Goal: Task Accomplishment & Management: Use online tool/utility

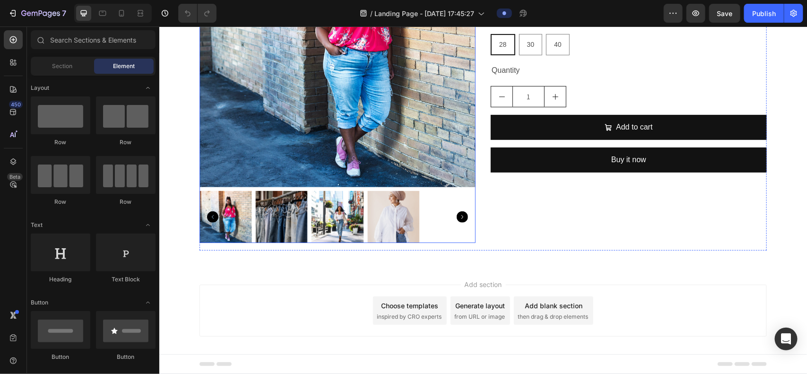
scroll to position [158, 0]
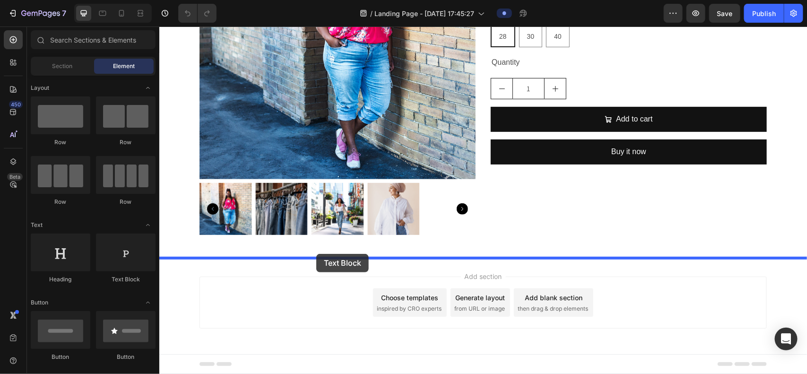
drag, startPoint x: 295, startPoint y: 256, endPoint x: 316, endPoint y: 253, distance: 21.5
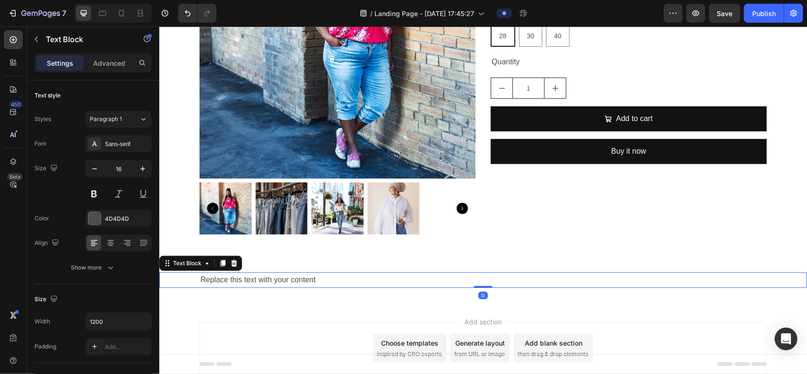
click at [311, 278] on div "Replace this text with your content" at bounding box center [482, 280] width 567 height 16
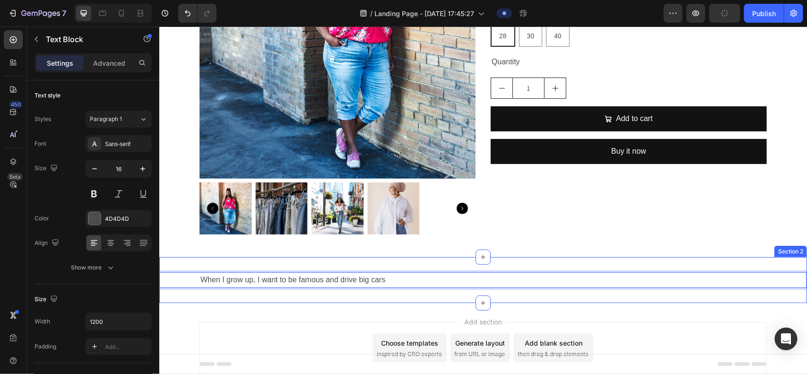
click at [345, 265] on div "When I grow up, I want to be famous and drive big cars Text Block 0 Section 2" at bounding box center [483, 280] width 648 height 46
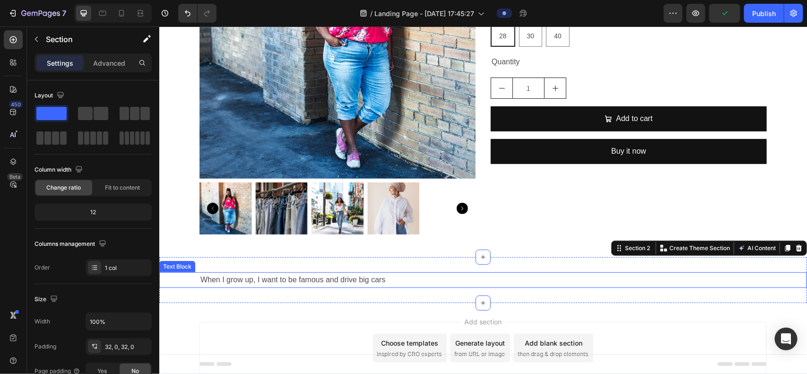
click at [313, 281] on p "When I grow up, I want to be famous and drive big cars" at bounding box center [483, 280] width 566 height 14
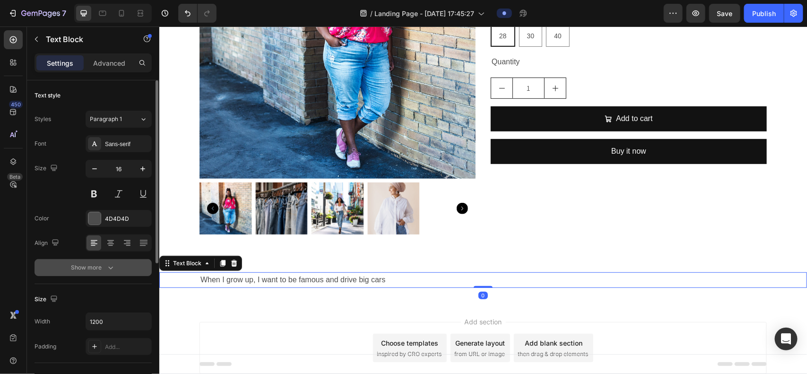
click at [107, 261] on button "Show more" at bounding box center [93, 267] width 117 height 17
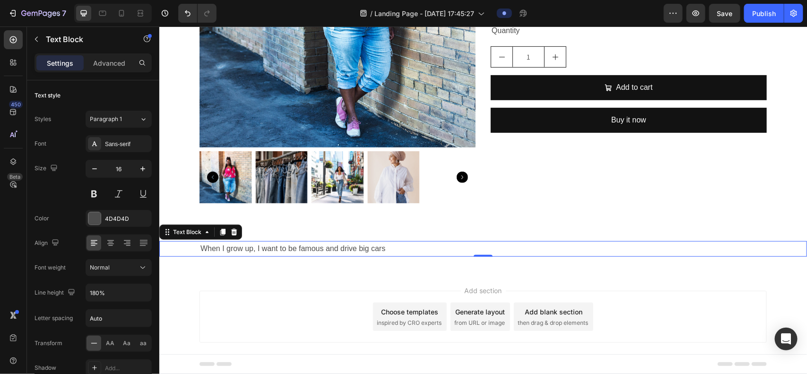
scroll to position [204, 0]
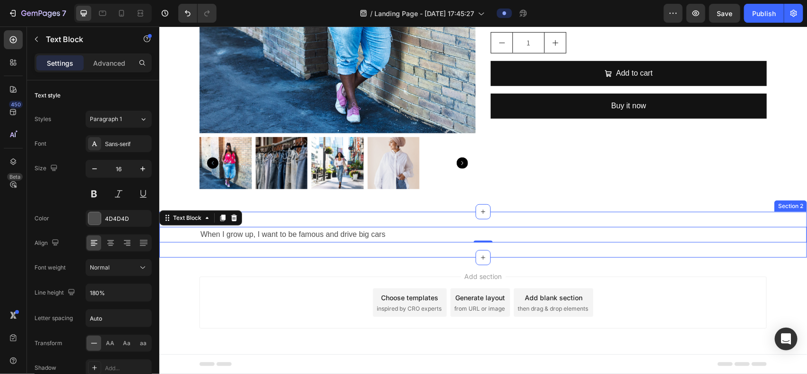
click at [303, 254] on div "When I grow up, I want to be famous and drive big cars Text Block 0 Section 2" at bounding box center [483, 234] width 648 height 46
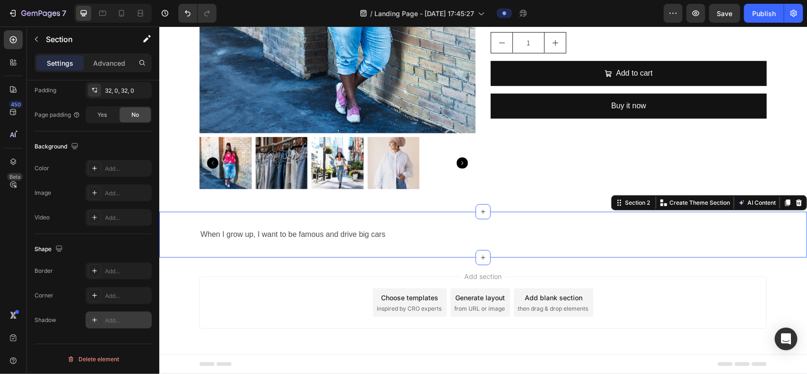
scroll to position [20, 0]
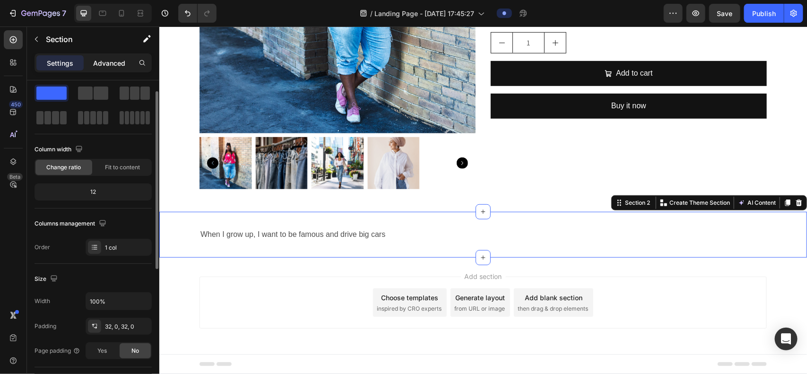
click at [102, 65] on p "Advanced" at bounding box center [109, 63] width 32 height 10
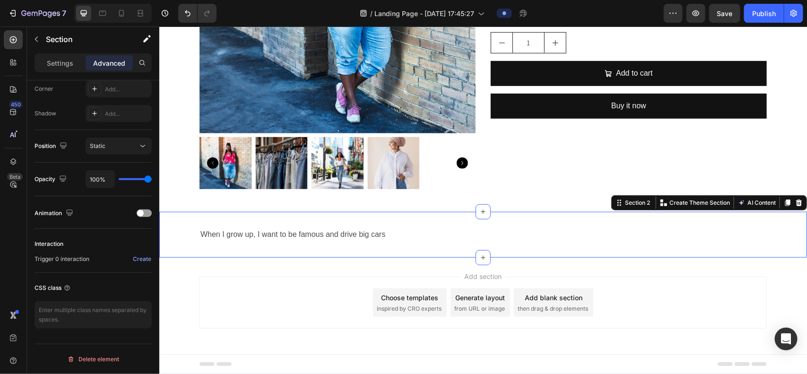
scroll to position [0, 0]
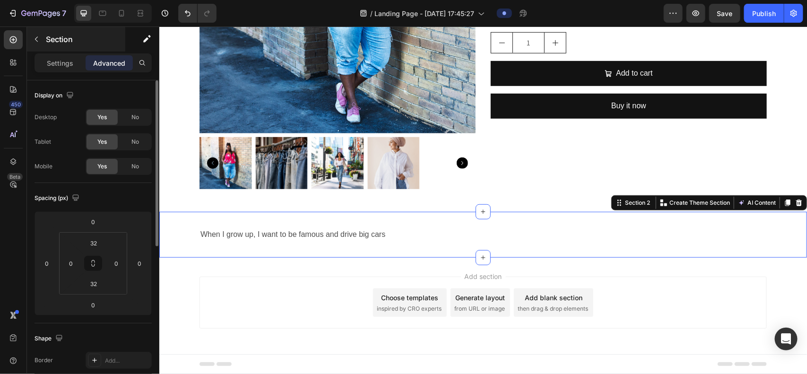
click at [57, 62] on p "Settings" at bounding box center [60, 63] width 26 height 10
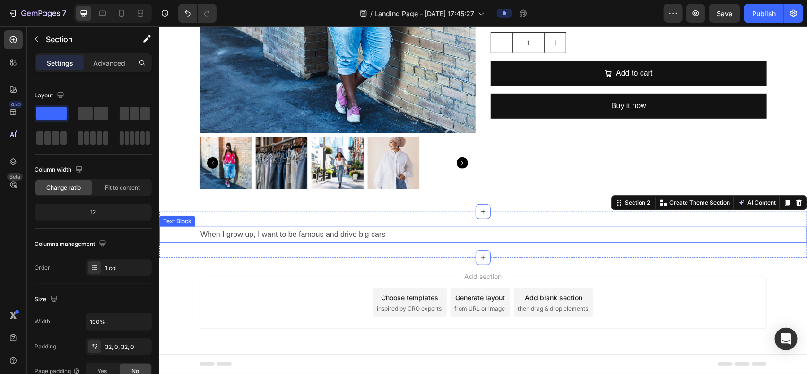
click at [308, 241] on div "When I grow up, I want to be famous and drive big cars" at bounding box center [482, 234] width 567 height 16
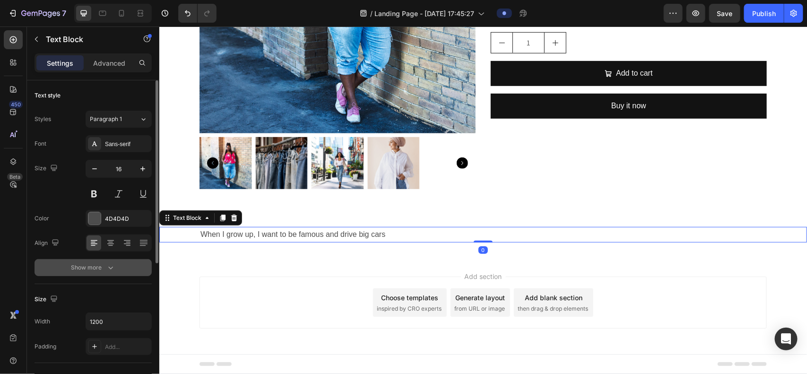
click at [100, 267] on div "Show more" at bounding box center [93, 267] width 44 height 9
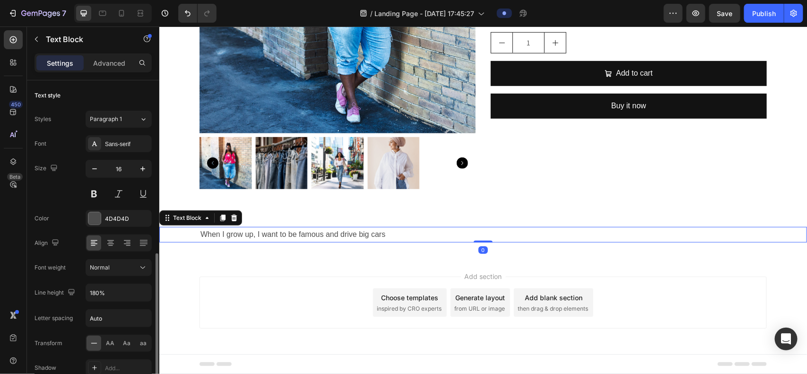
scroll to position [118, 0]
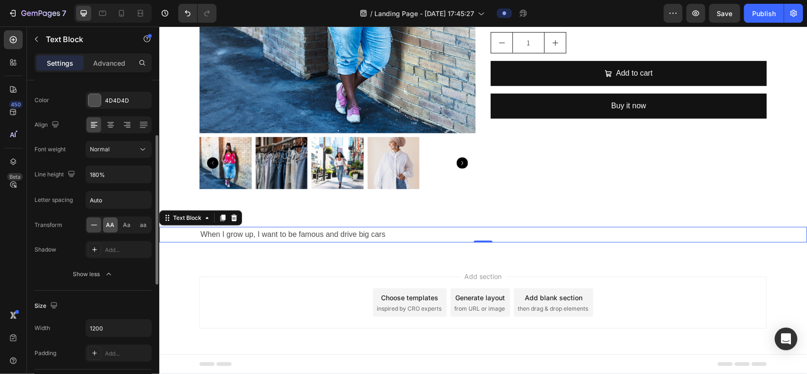
click at [114, 225] on span "AA" at bounding box center [110, 225] width 9 height 9
click at [125, 224] on div "Aa" at bounding box center [127, 225] width 15 height 15
click at [142, 224] on span "aa" at bounding box center [143, 225] width 7 height 9
click at [106, 223] on span "AA" at bounding box center [110, 225] width 9 height 9
click at [95, 228] on icon at bounding box center [93, 224] width 9 height 9
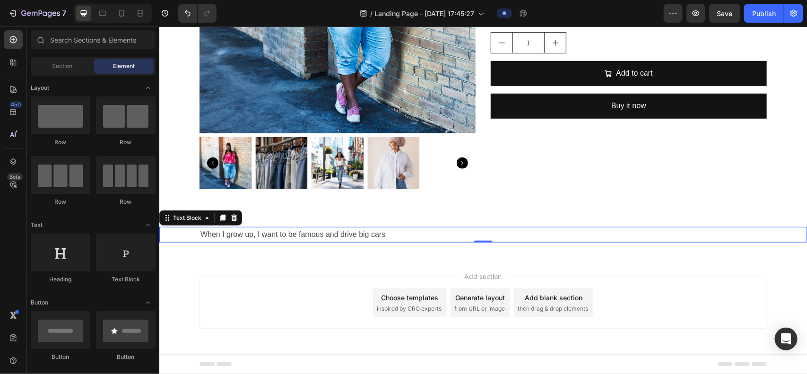
click at [186, 309] on div "Add section Choose templates inspired by CRO experts Generate layout from URL o…" at bounding box center [483, 315] width 648 height 116
